Goal: Task Accomplishment & Management: Use online tool/utility

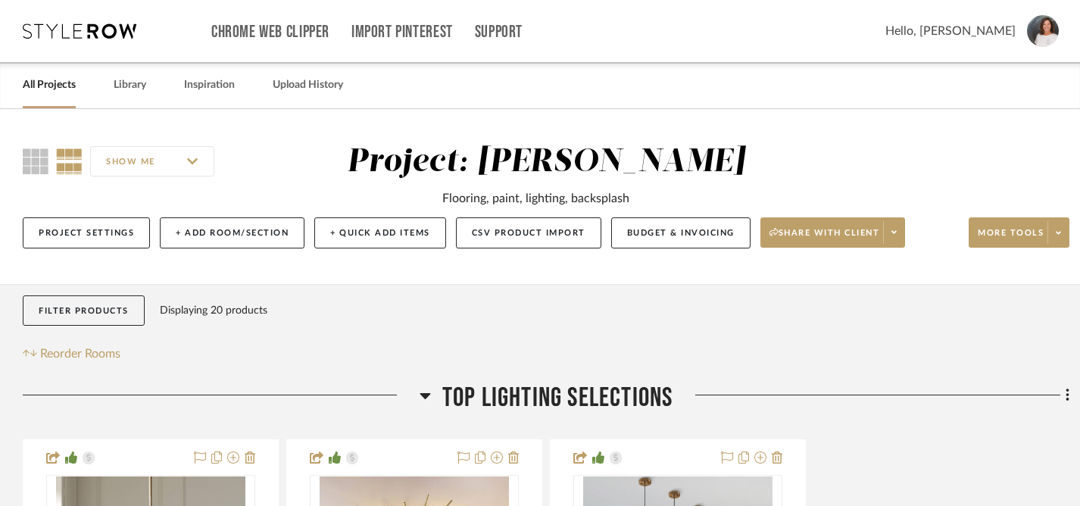
click at [49, 88] on link "All Projects" at bounding box center [49, 85] width 53 height 20
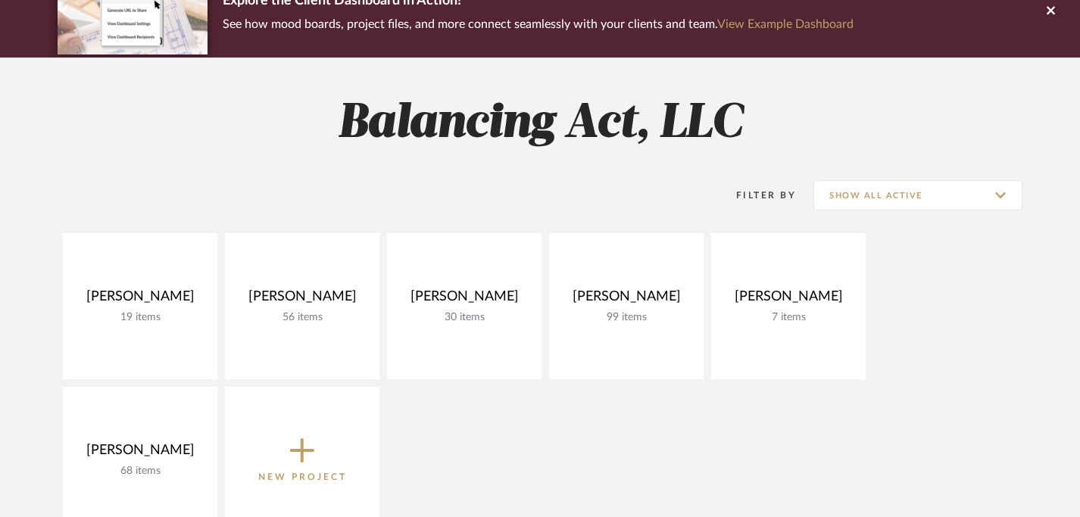
scroll to position [220, 0]
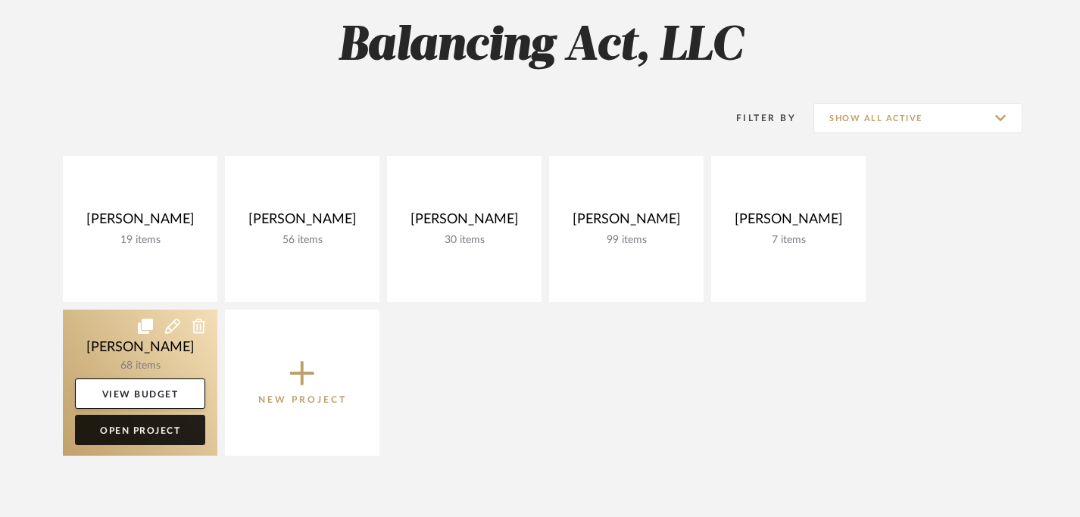
click at [137, 430] on link "Open Project" at bounding box center [140, 430] width 130 height 30
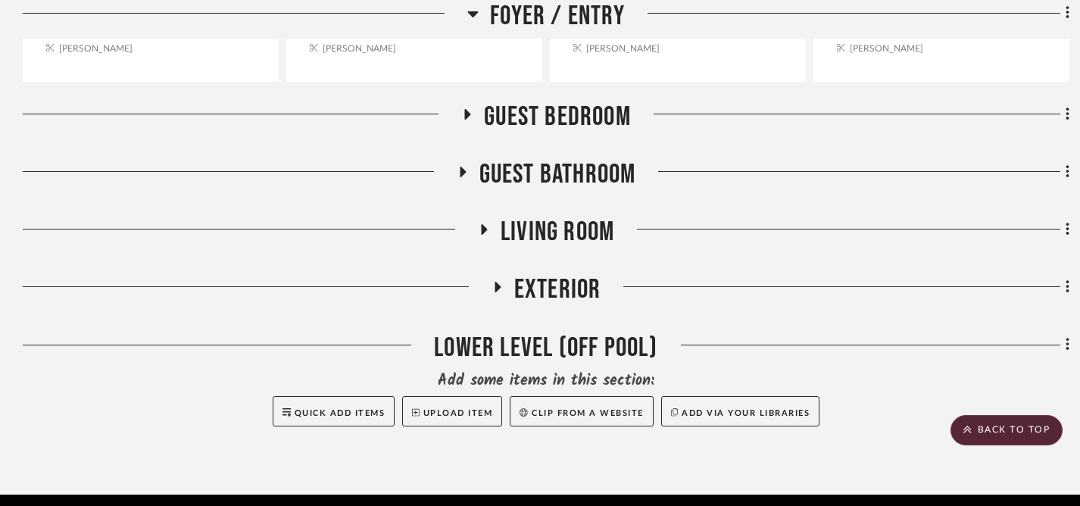
scroll to position [3342, 0]
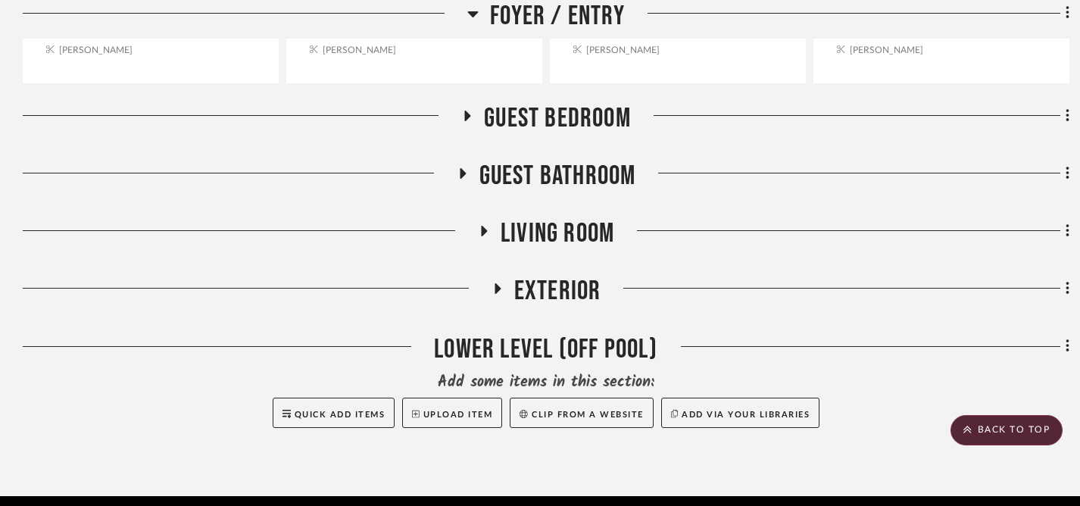
click at [469, 114] on icon at bounding box center [468, 116] width 6 height 11
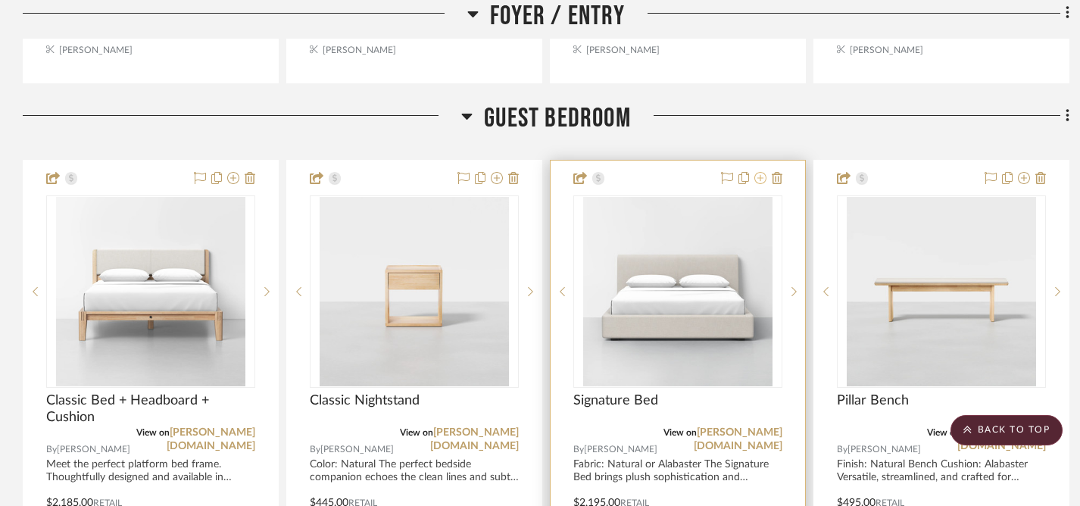
click at [759, 176] on icon at bounding box center [760, 178] width 12 height 12
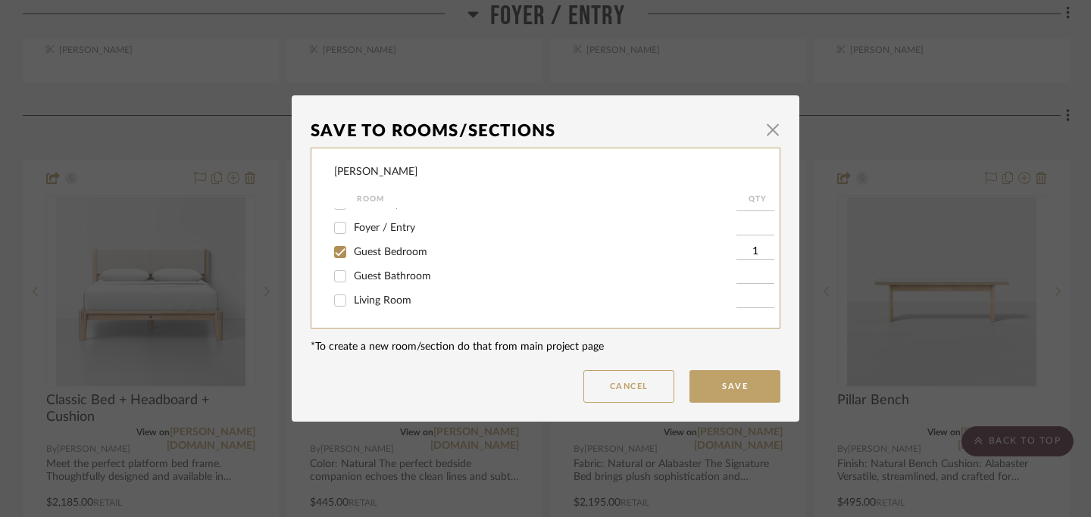
scroll to position [0, 0]
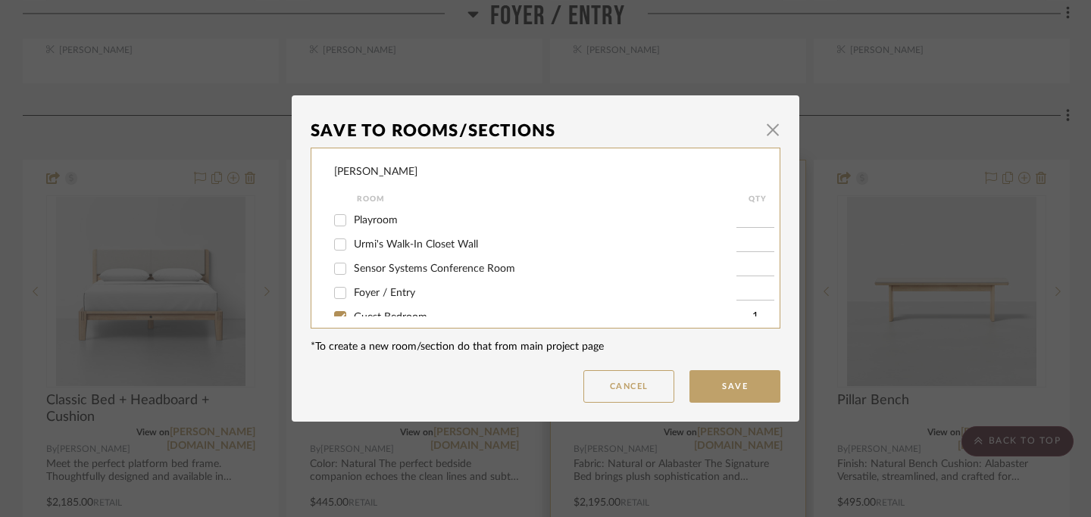
drag, startPoint x: 617, startPoint y: 386, endPoint x: 635, endPoint y: 373, distance: 21.9
click at [617, 386] on button "Cancel" at bounding box center [628, 386] width 91 height 33
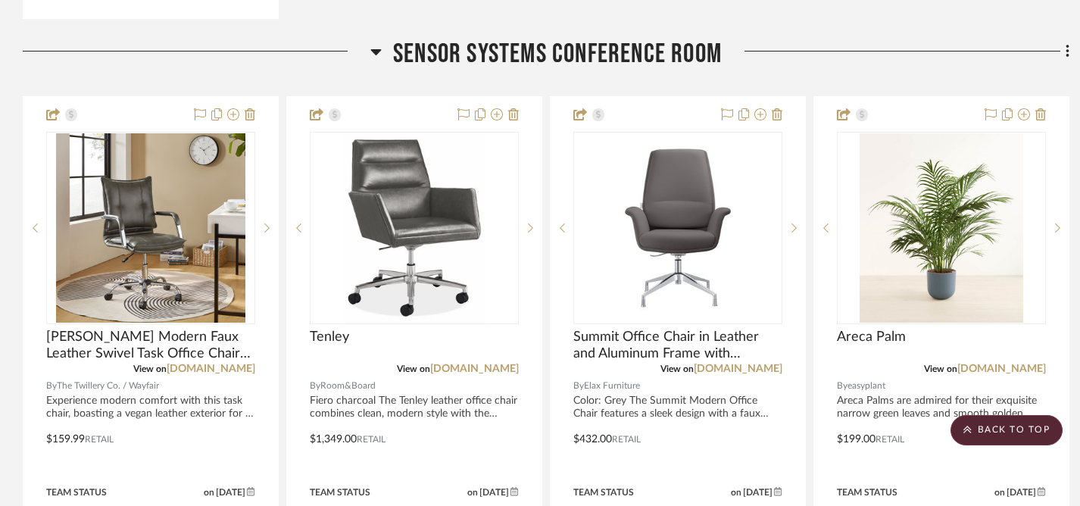
scroll to position [1786, 0]
